Goal: Task Accomplishment & Management: Manage account settings

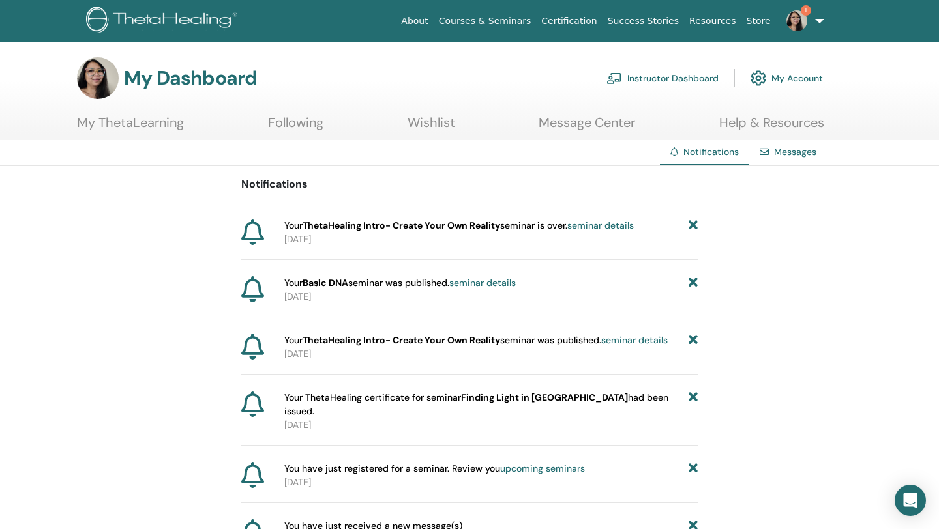
click at [610, 226] on link "seminar details" at bounding box center [600, 226] width 66 height 12
click at [700, 76] on link "Instructor Dashboard" at bounding box center [662, 78] width 112 height 29
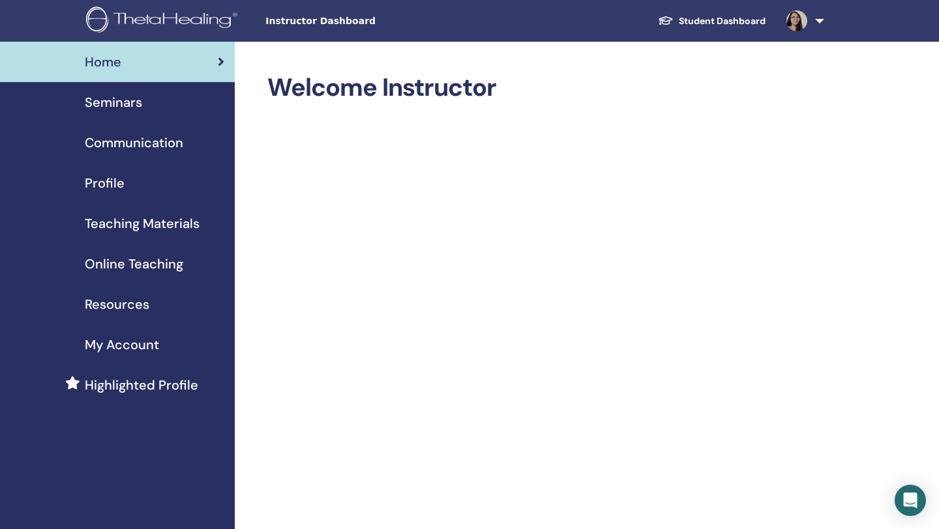
click at [132, 108] on span "Seminars" at bounding box center [113, 103] width 57 height 20
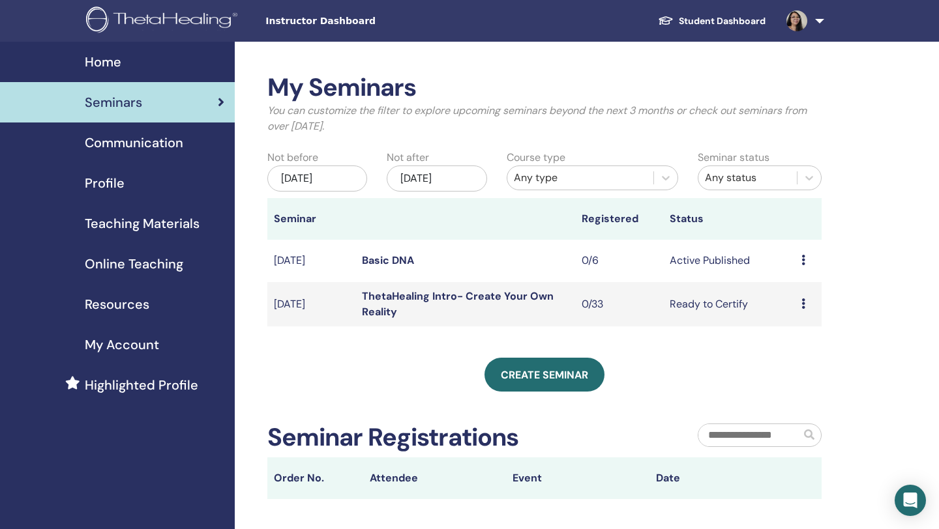
click at [802, 262] on icon at bounding box center [803, 260] width 4 height 10
click at [796, 332] on p "Cancel" at bounding box center [797, 332] width 50 height 16
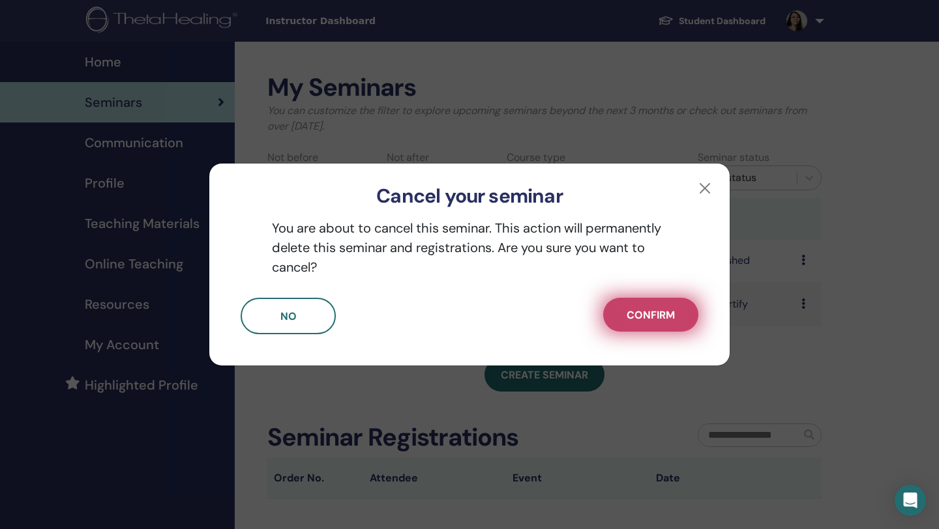
click at [656, 314] on span "Confirm" at bounding box center [651, 315] width 48 height 14
